Goal: Find contact information: Find contact information

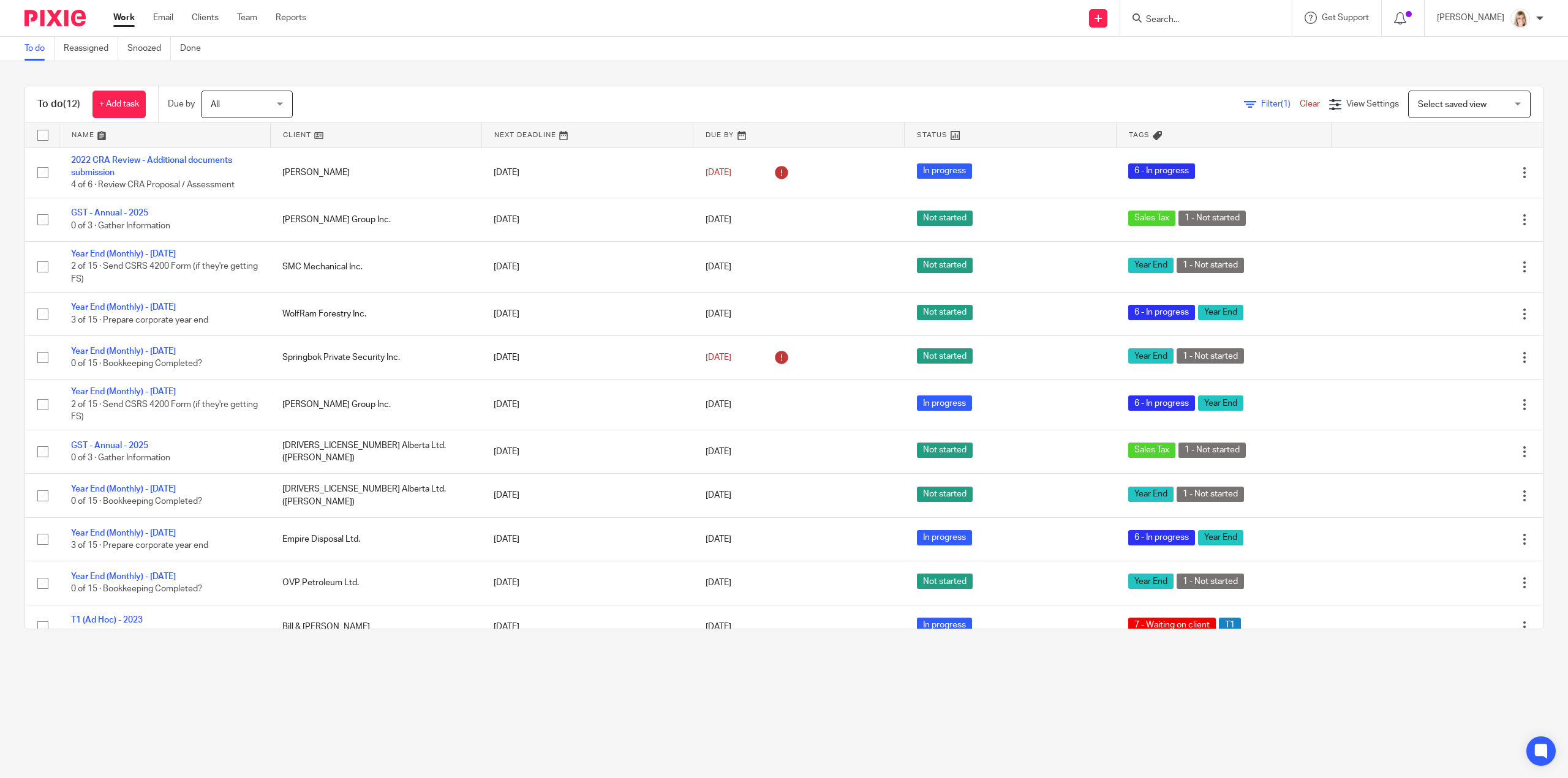
click at [1198, 17] on input "Search" at bounding box center [1200, 20] width 111 height 11
type input "empire"
click at [1210, 54] on link at bounding box center [1238, 58] width 192 height 38
click at [1227, 60] on link at bounding box center [1238, 58] width 192 height 38
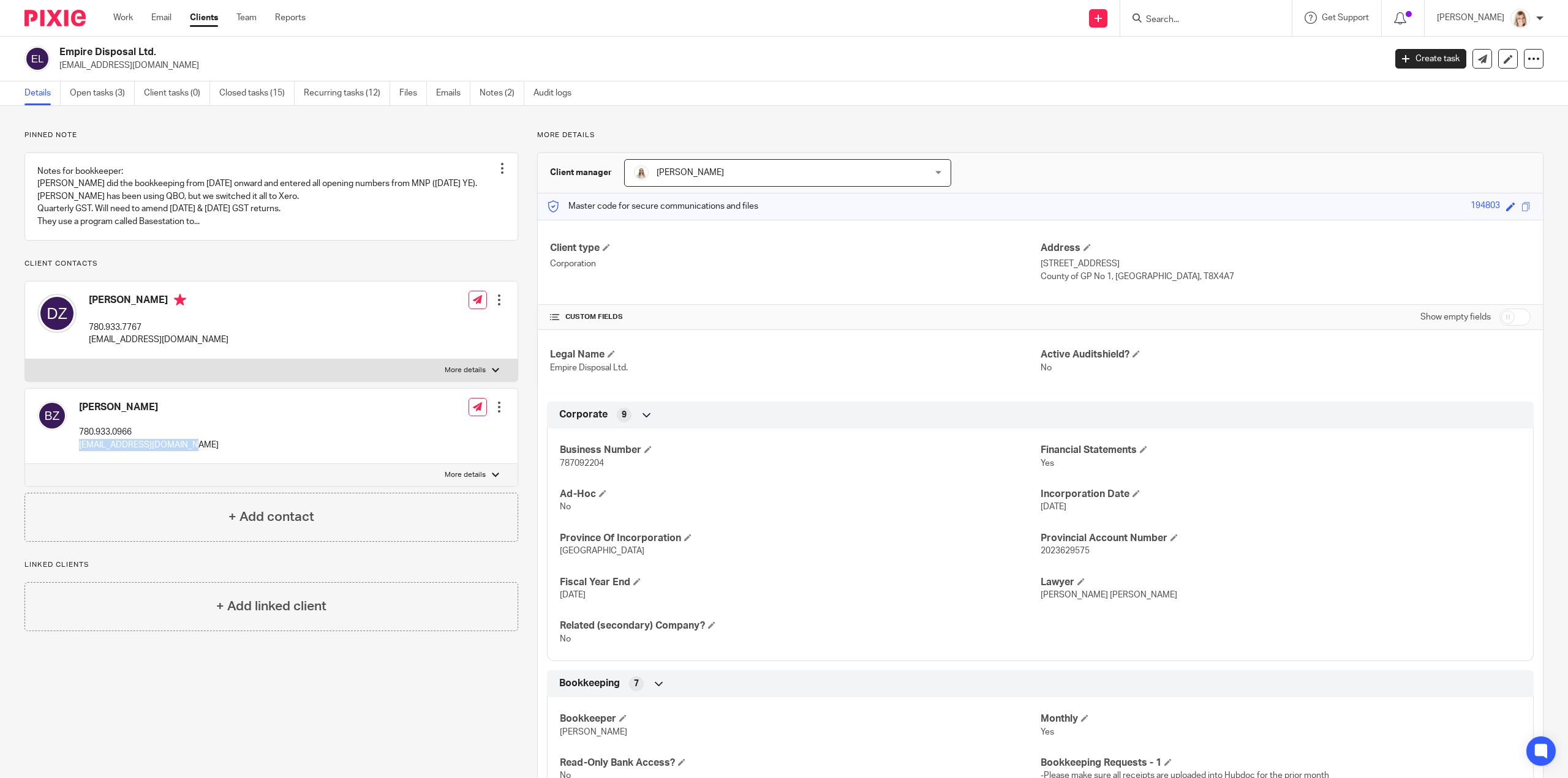
drag, startPoint x: 177, startPoint y: 458, endPoint x: 81, endPoint y: 462, distance: 96.1
click at [81, 462] on div "Billy Zacharias 780.933.0966 billyz@empiredisposal.ca Edit contact Create clien…" at bounding box center [272, 426] width 493 height 75
copy p "billyz@empiredisposal.ca"
